Goal: Task Accomplishment & Management: Use online tool/utility

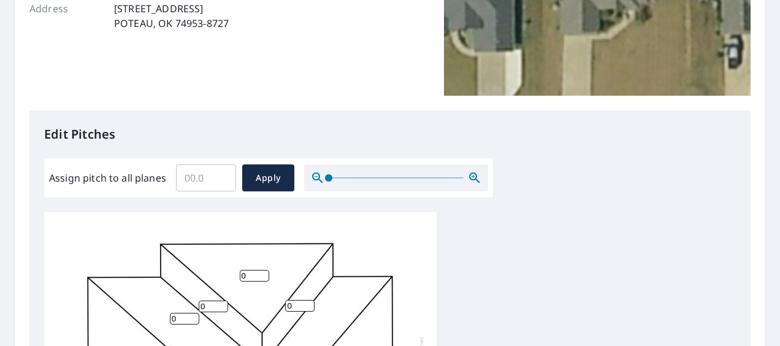
scroll to position [221, 0]
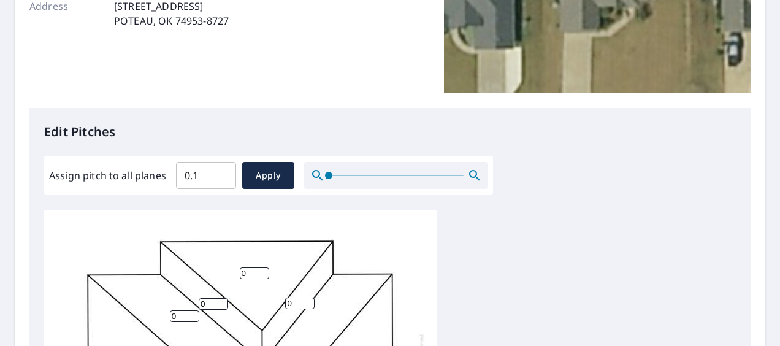
click at [224, 174] on input "0.1" at bounding box center [206, 175] width 60 height 34
type input "0"
type input "8"
click at [257, 177] on span "Apply" at bounding box center [268, 175] width 32 height 15
type input "8"
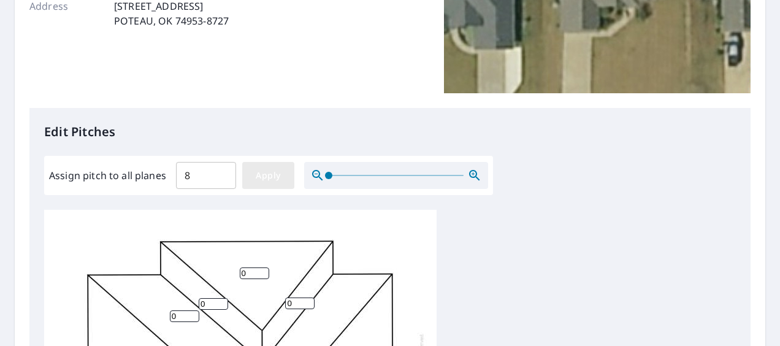
type input "8"
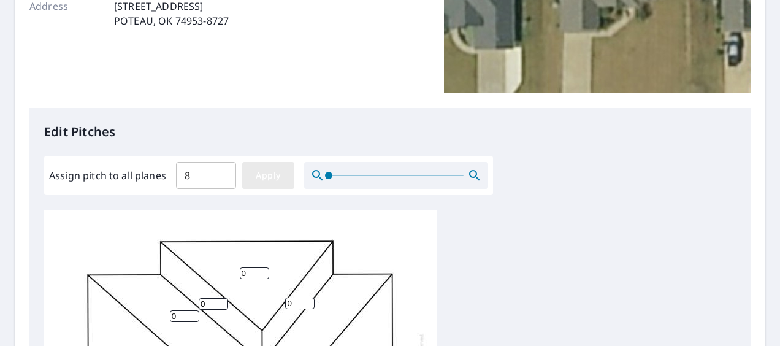
type input "8"
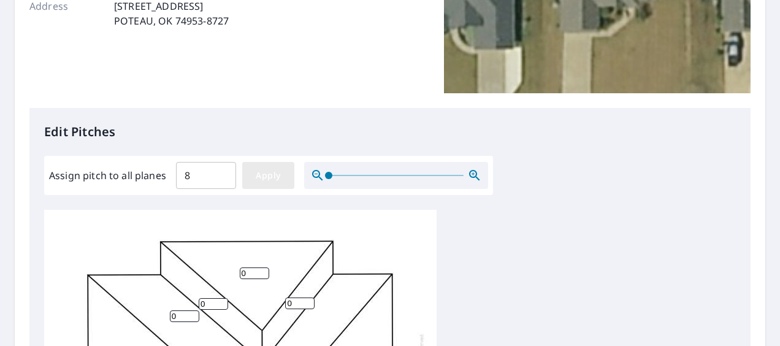
type input "8"
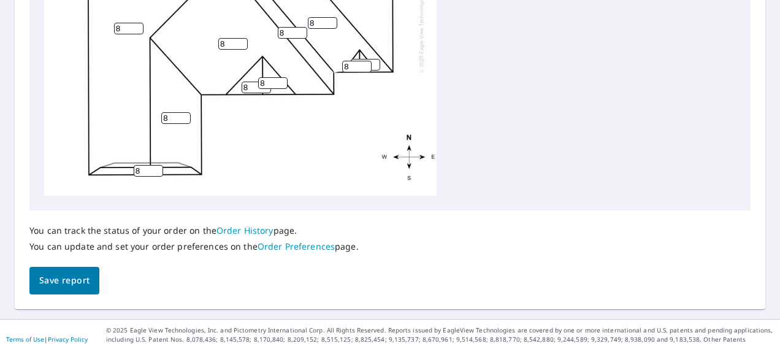
scroll to position [624, 0]
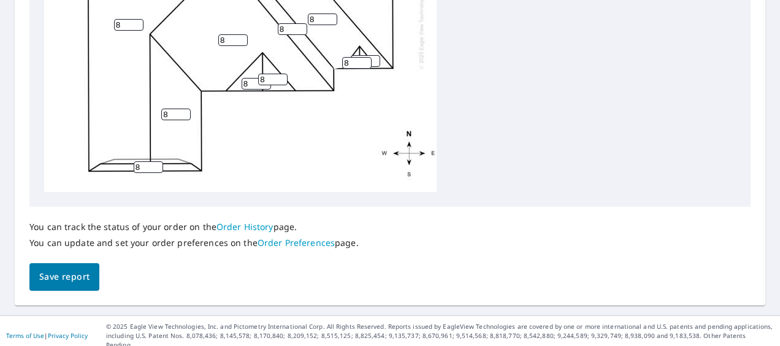
click at [53, 279] on span "Save report" at bounding box center [64, 276] width 50 height 15
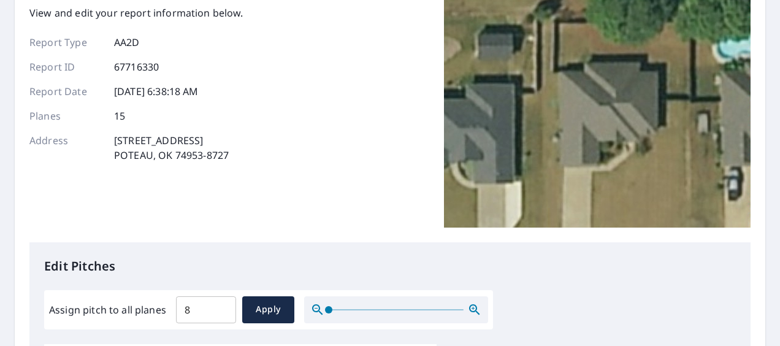
scroll to position [0, 0]
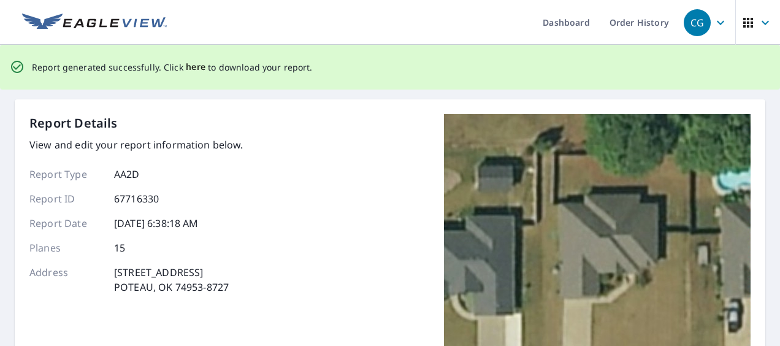
click at [188, 66] on span "here" at bounding box center [196, 66] width 20 height 15
